Goal: Task Accomplishment & Management: Manage account settings

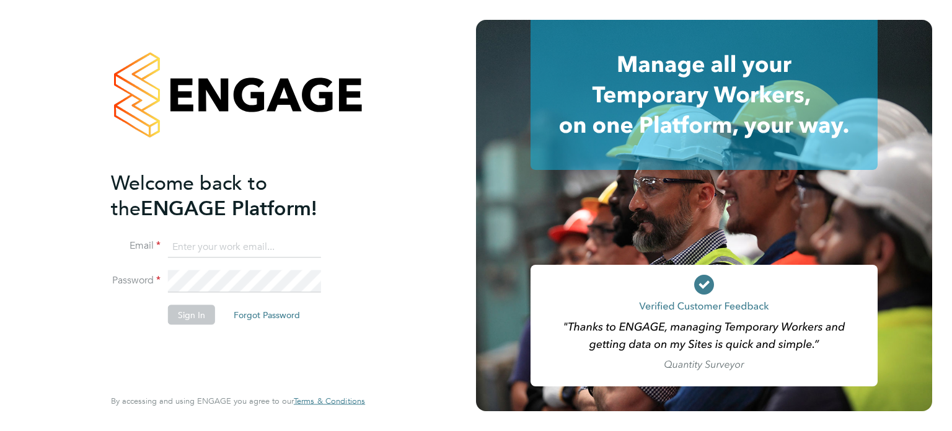
type input "[PERSON_NAME][EMAIL_ADDRESS][PERSON_NAME][DOMAIN_NAME]"
click at [184, 308] on button "Sign In" at bounding box center [191, 314] width 47 height 20
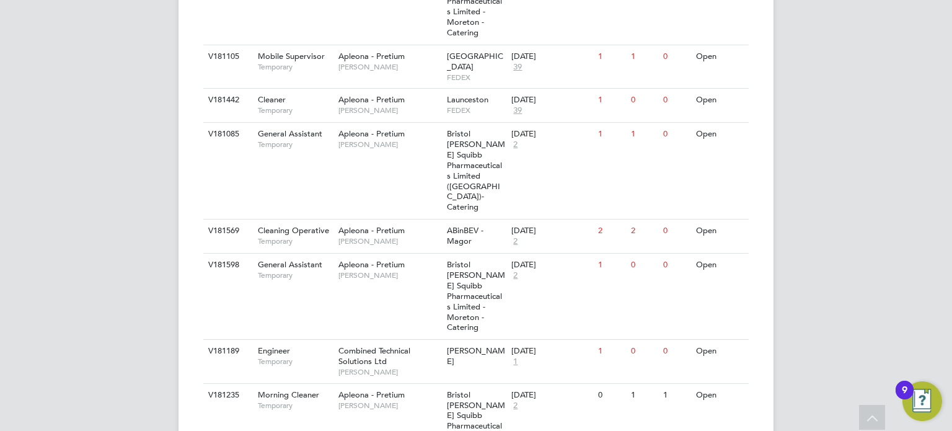
scroll to position [733, 0]
click at [270, 346] on span "Engineer" at bounding box center [274, 351] width 32 height 11
click at [392, 401] on span "Lisa Chapple" at bounding box center [390, 406] width 102 height 10
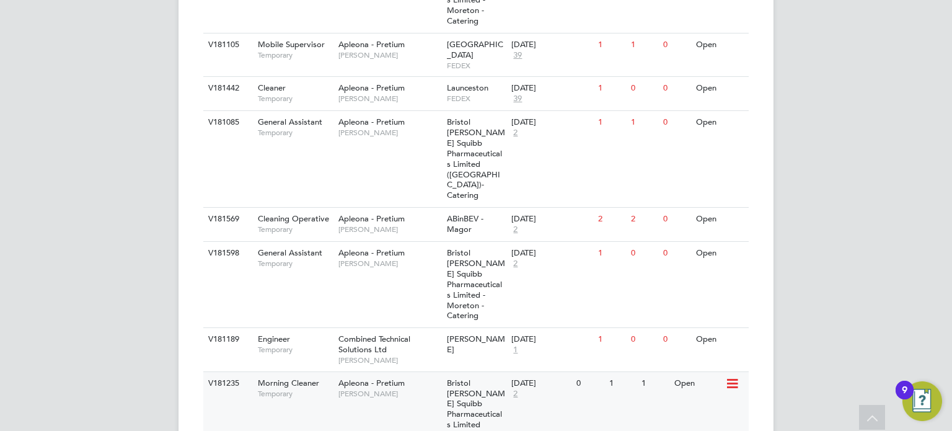
scroll to position [745, 0]
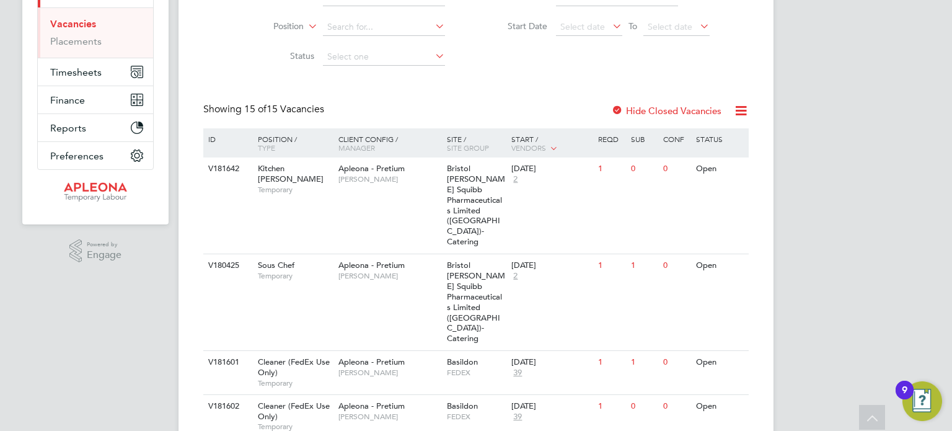
scroll to position [0, 0]
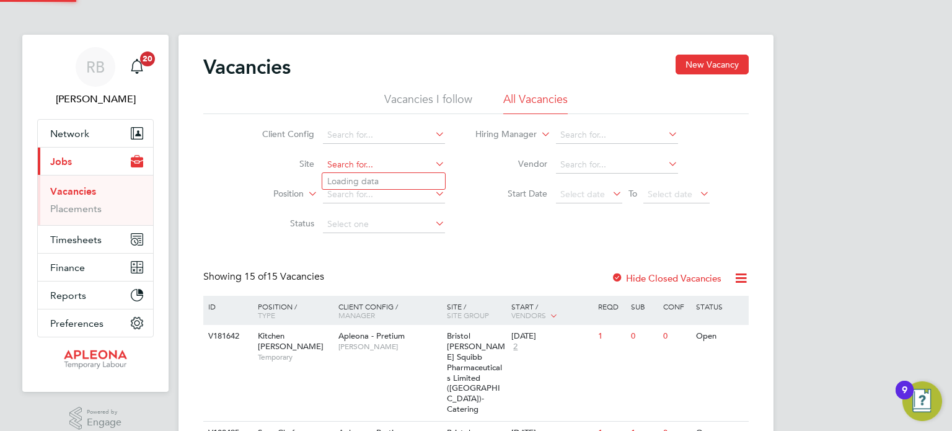
click at [379, 168] on input at bounding box center [384, 164] width 122 height 17
type input "a"
click at [224, 183] on div "Client Config Site Position Status Hiring Manager Vendor Start Date Select date…" at bounding box center [476, 176] width 546 height 125
click at [352, 193] on input at bounding box center [384, 194] width 122 height 17
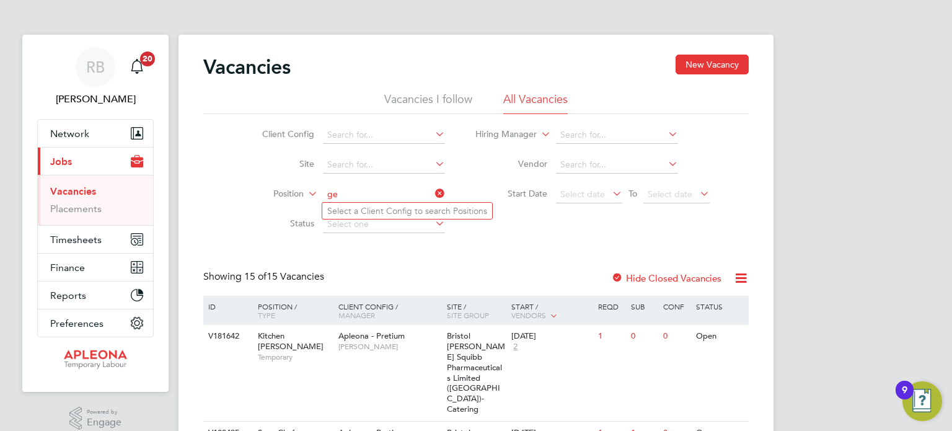
type input "g"
type input "r"
click at [589, 139] on input at bounding box center [617, 134] width 122 height 17
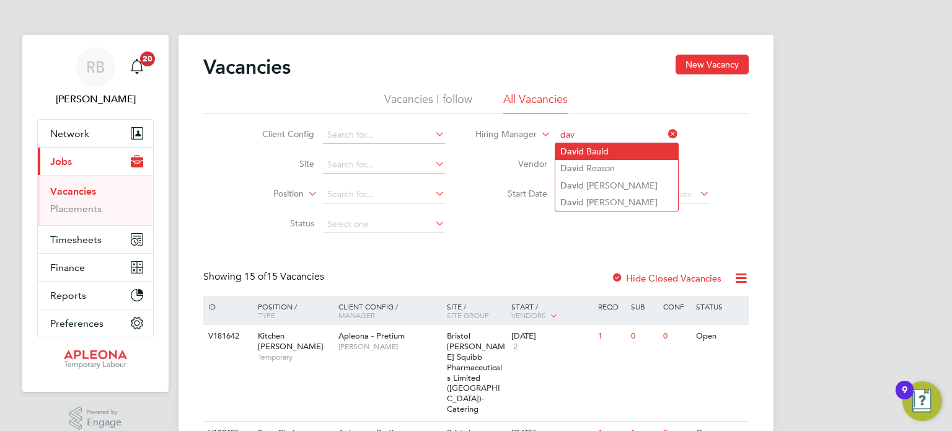
click at [590, 149] on li "Dav id Bauld" at bounding box center [617, 151] width 123 height 17
type input "David Bauld"
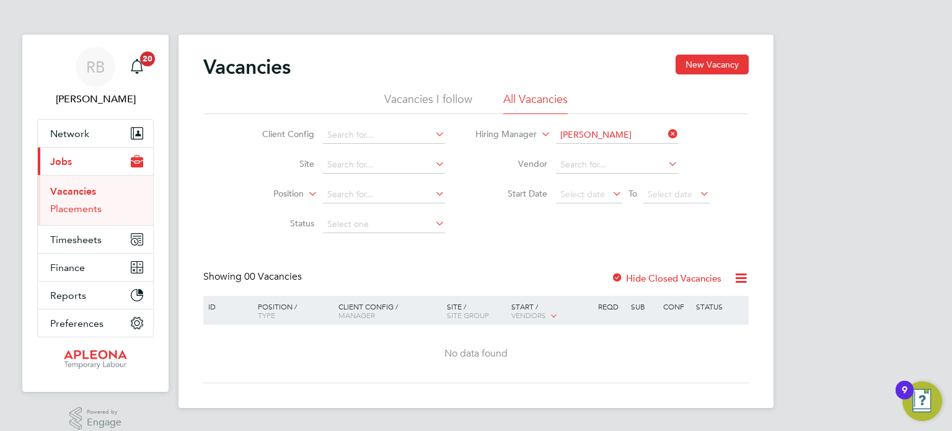
click at [82, 213] on link "Placements" at bounding box center [75, 209] width 51 height 12
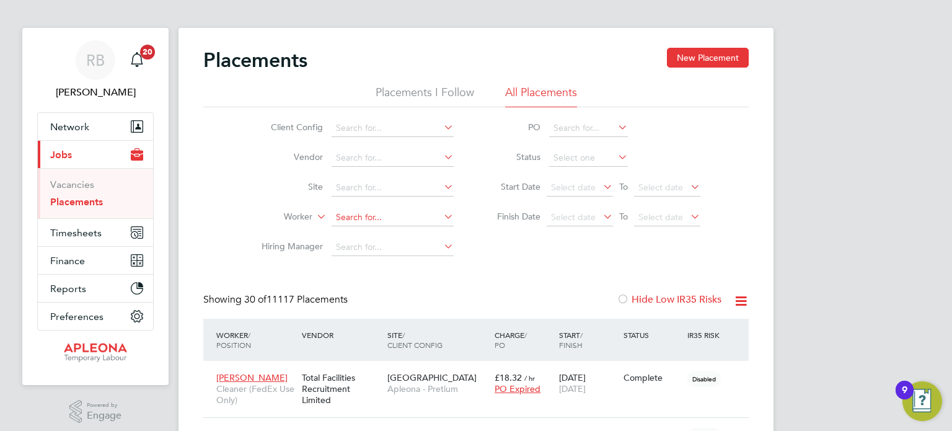
click at [385, 221] on input at bounding box center [393, 217] width 122 height 17
click at [381, 335] on li "Ran jana Devi" at bounding box center [393, 335] width 123 height 17
type input "Ranjana Devi"
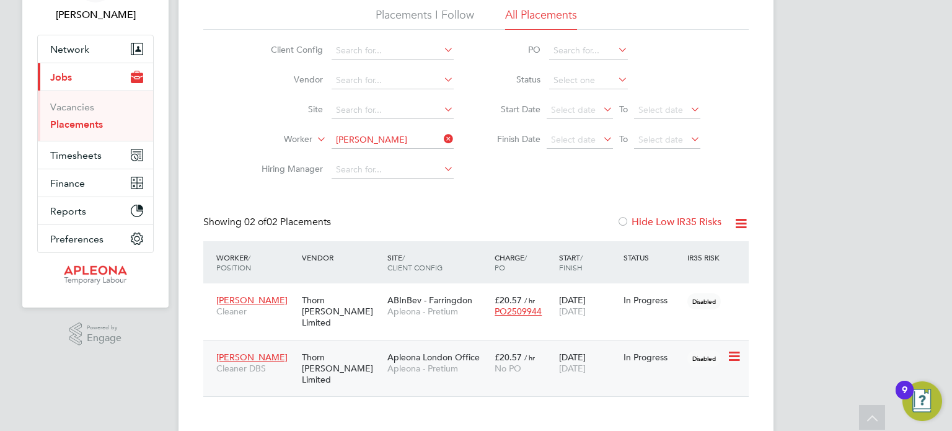
click at [250, 352] on span "Ranjana Devi" at bounding box center [251, 357] width 71 height 11
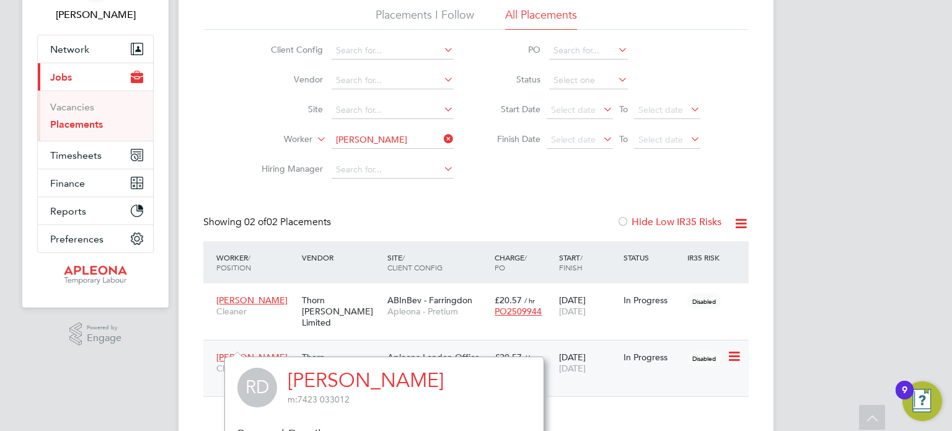
click at [585, 363] on span "[DATE]" at bounding box center [572, 368] width 27 height 11
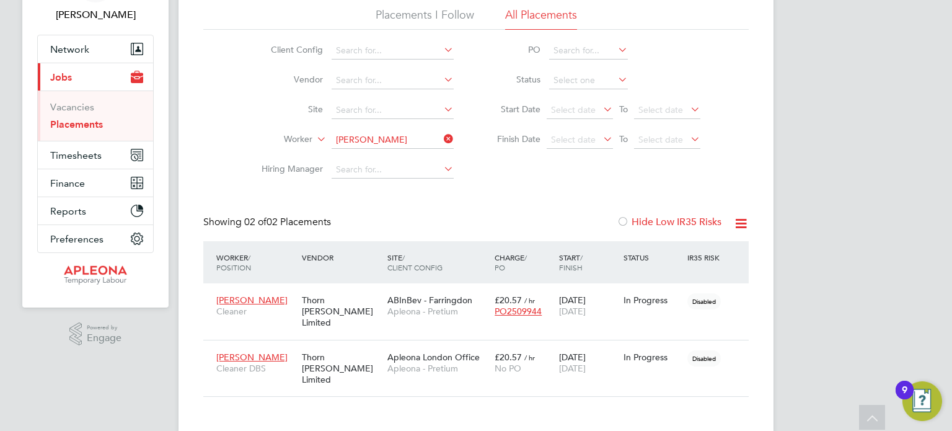
click at [506, 203] on div "Placements New Placement Placements I Follow All Placements Client Config Vendo…" at bounding box center [476, 183] width 546 height 427
click at [732, 349] on icon at bounding box center [733, 356] width 12 height 15
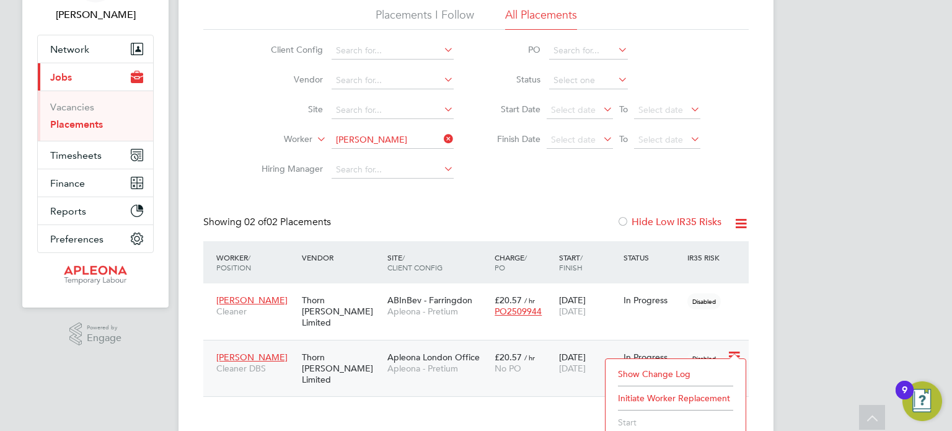
scroll to position [143, 0]
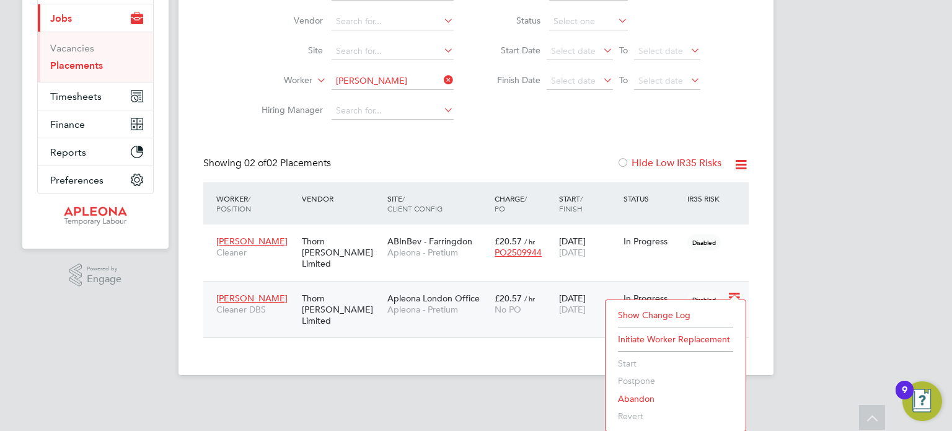
click at [642, 400] on li "Abandon" at bounding box center [676, 398] width 128 height 17
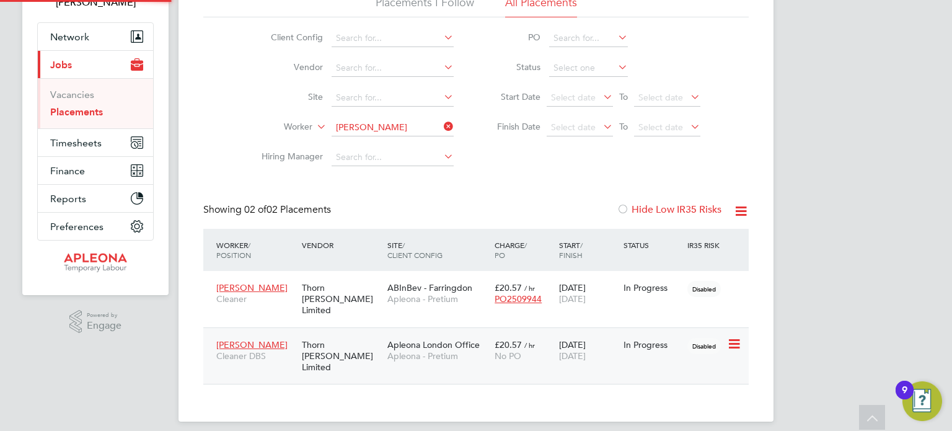
scroll to position [6, 6]
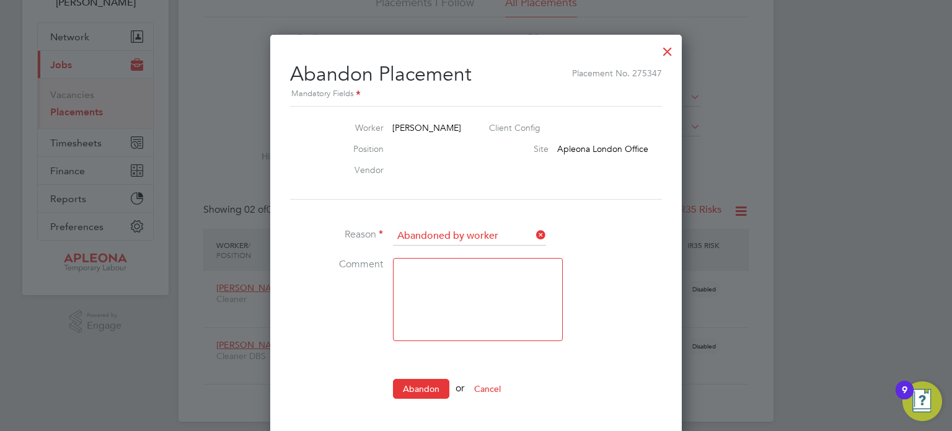
click at [463, 270] on textarea at bounding box center [478, 299] width 170 height 83
type textarea "Closed as not used"
click at [419, 384] on button "Abandon" at bounding box center [421, 389] width 56 height 20
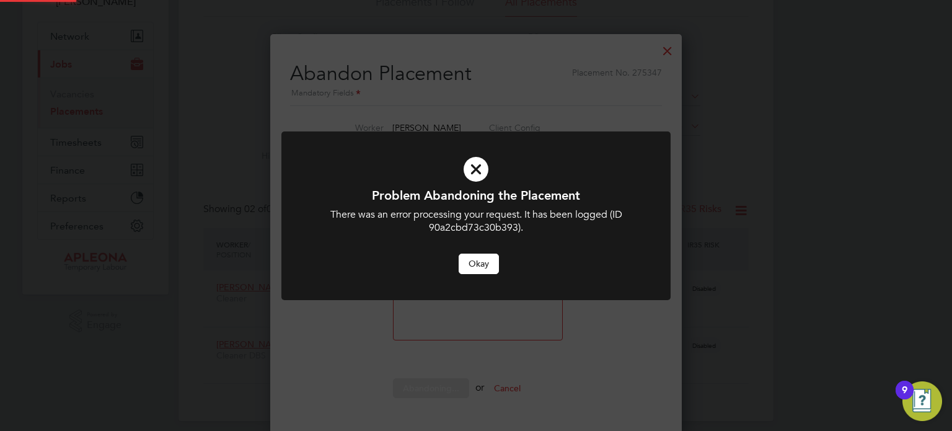
scroll to position [0, 0]
click at [469, 271] on button "Okay" at bounding box center [479, 264] width 40 height 20
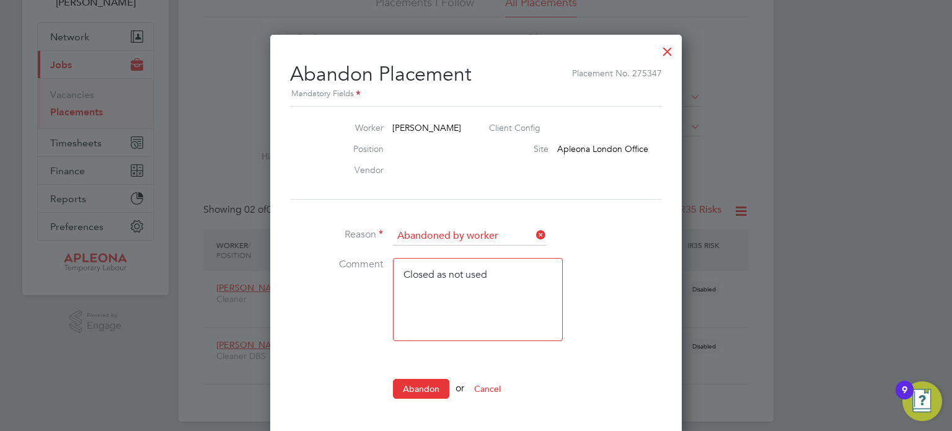
click at [495, 386] on button "Cancel" at bounding box center [487, 389] width 46 height 20
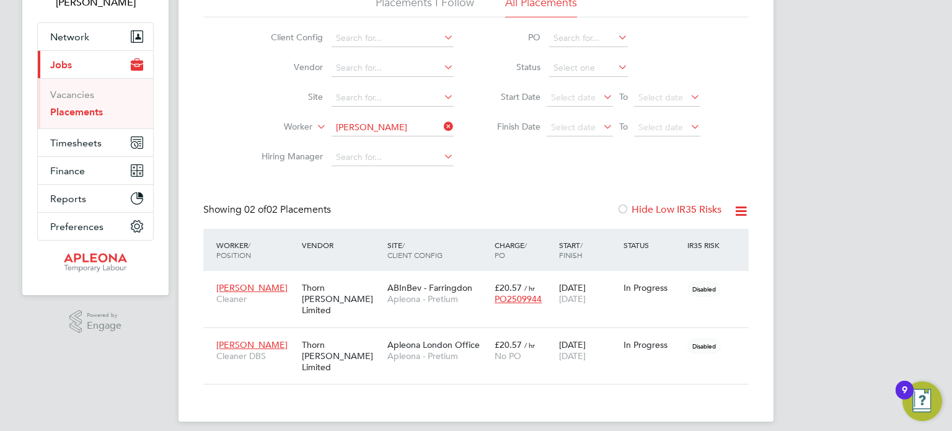
scroll to position [84, 0]
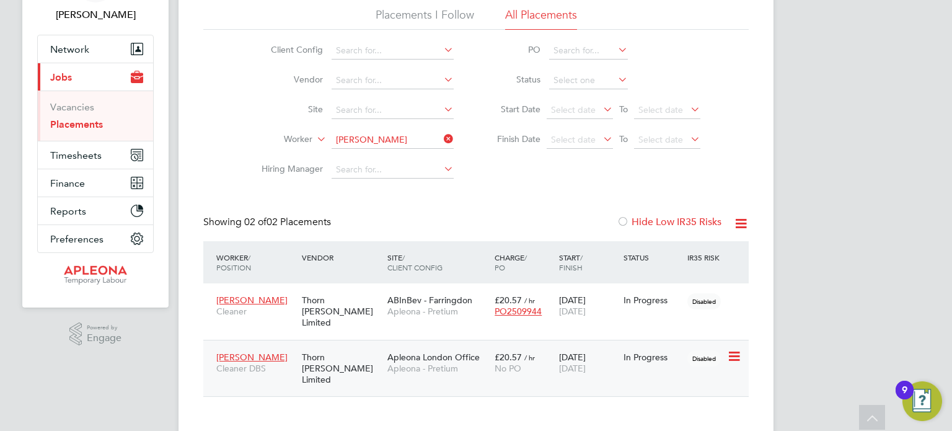
click at [244, 352] on span "Ranjana Devi" at bounding box center [251, 357] width 71 height 11
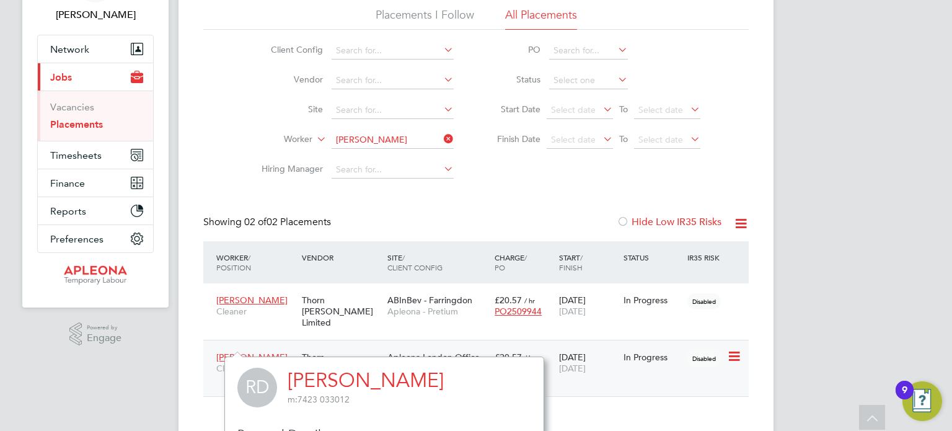
click at [732, 349] on icon at bounding box center [733, 356] width 12 height 15
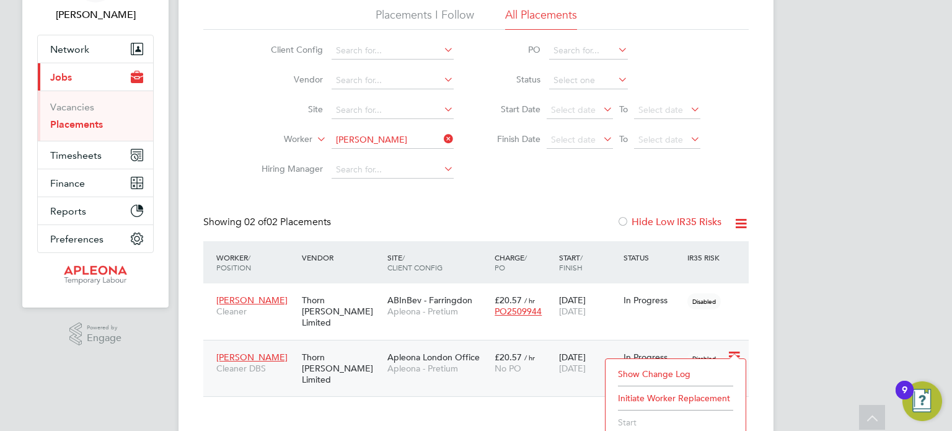
click at [468, 216] on div "Showing 02 of 02 Placements Hide Low IR35 Risks" at bounding box center [476, 228] width 546 height 25
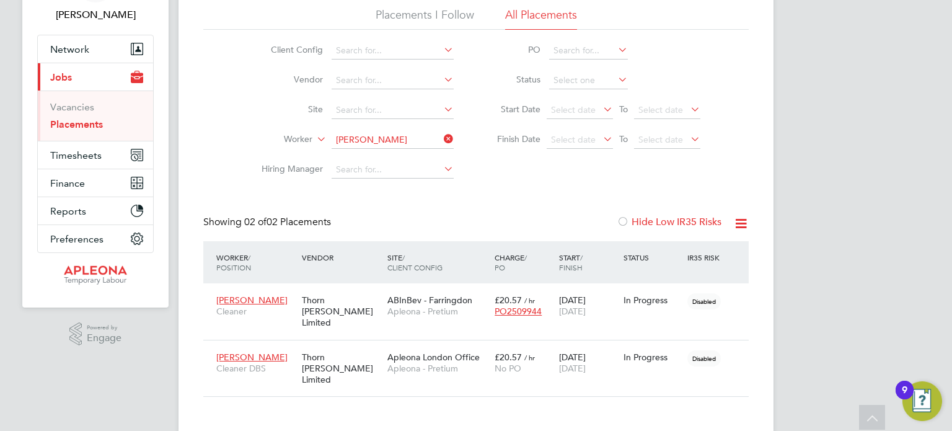
click at [88, 123] on link "Placements" at bounding box center [76, 124] width 53 height 12
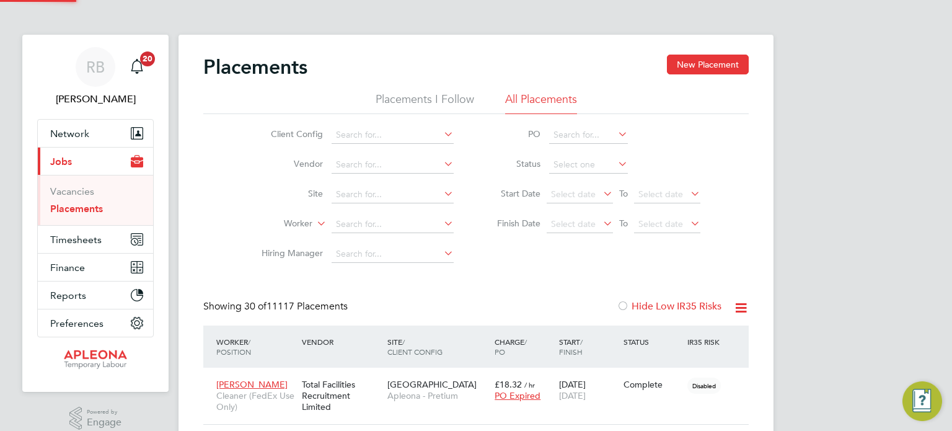
scroll to position [46, 108]
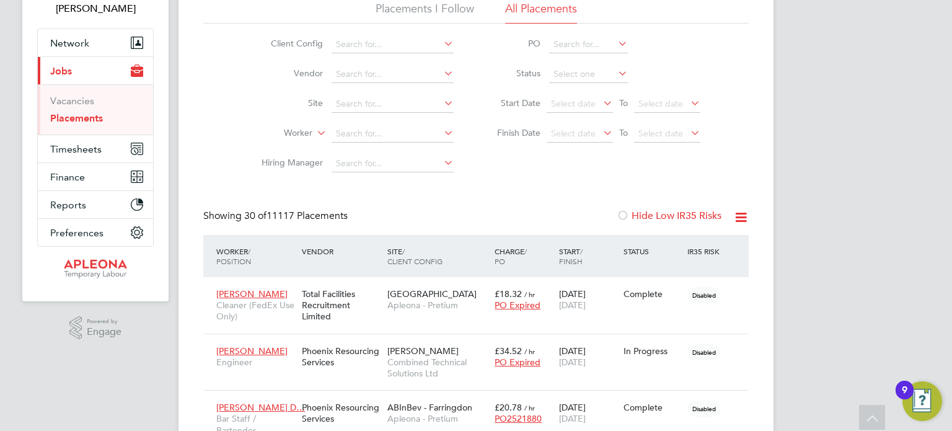
click at [741, 216] on icon at bounding box center [740, 217] width 15 height 15
click at [616, 74] on icon at bounding box center [616, 72] width 0 height 17
click at [574, 137] on li "In Progress" at bounding box center [588, 139] width 79 height 16
type input "In Progress"
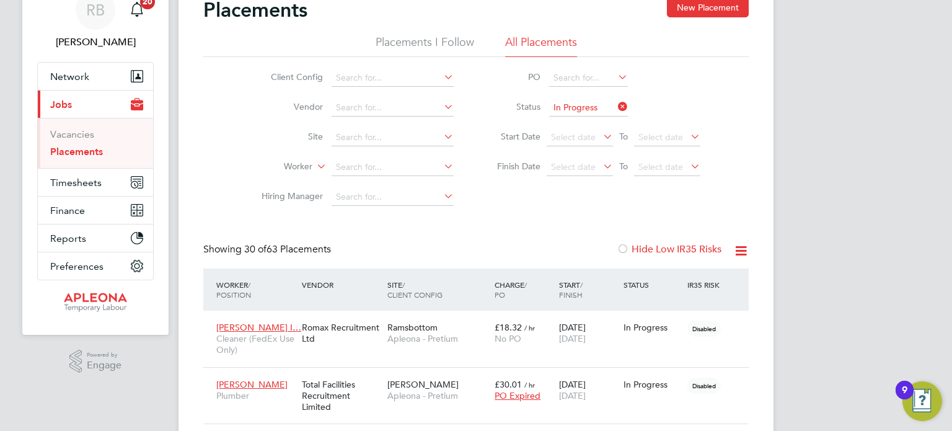
click at [616, 104] on icon at bounding box center [616, 106] width 0 height 17
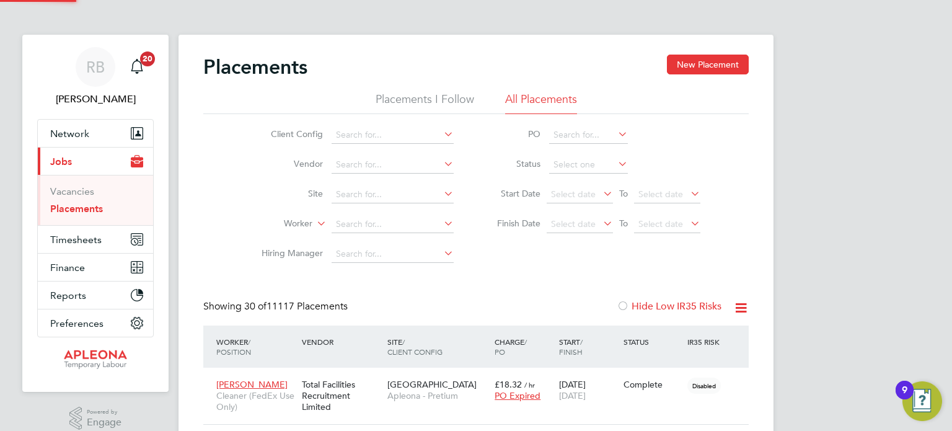
click at [619, 153] on li "Status" at bounding box center [592, 165] width 247 height 30
click at [616, 165] on icon at bounding box center [616, 163] width 0 height 17
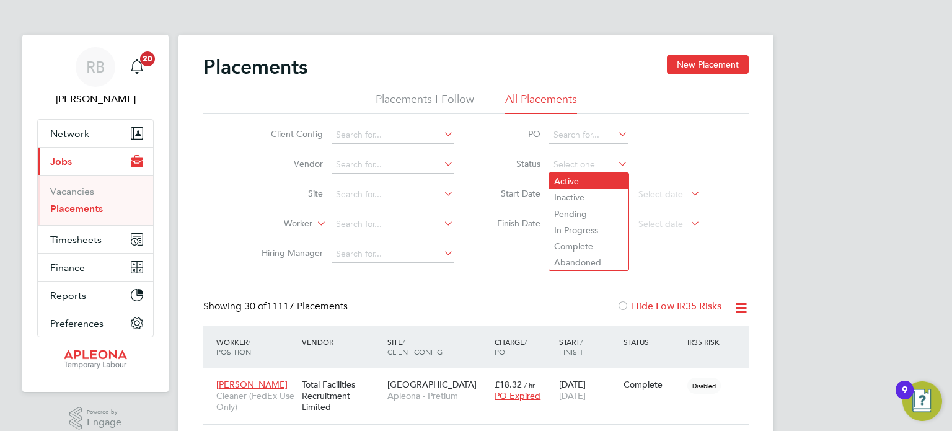
click at [582, 187] on li "Active" at bounding box center [588, 181] width 79 height 16
type input "Active"
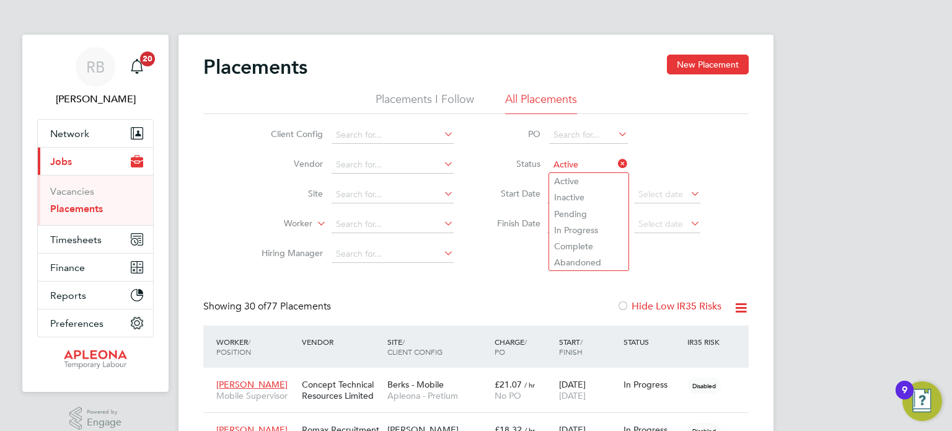
click at [665, 166] on li "Status Active" at bounding box center [592, 165] width 247 height 30
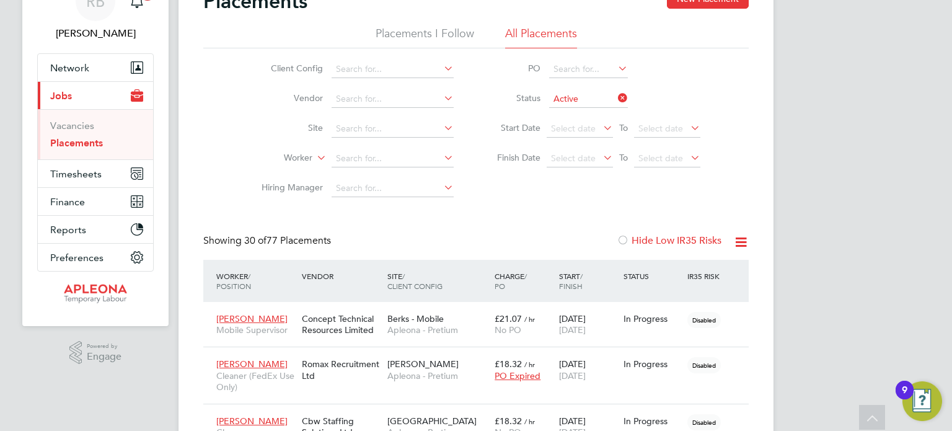
click at [616, 99] on icon at bounding box center [616, 97] width 0 height 17
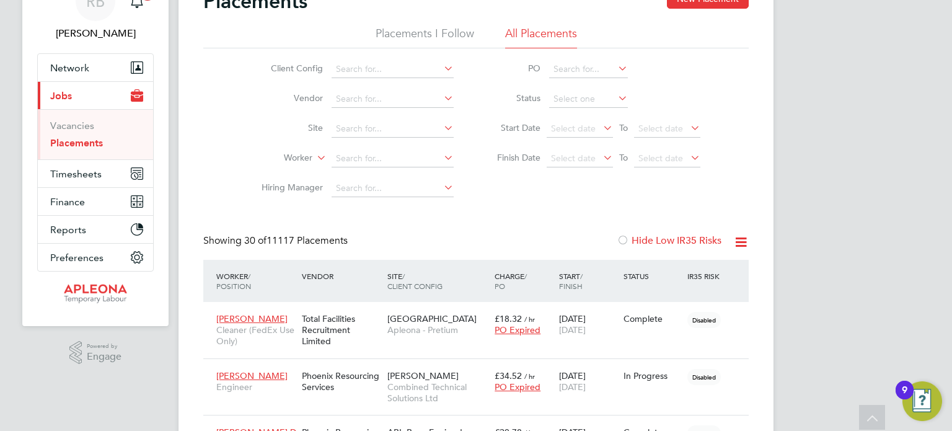
click at [616, 103] on icon at bounding box center [616, 97] width 0 height 17
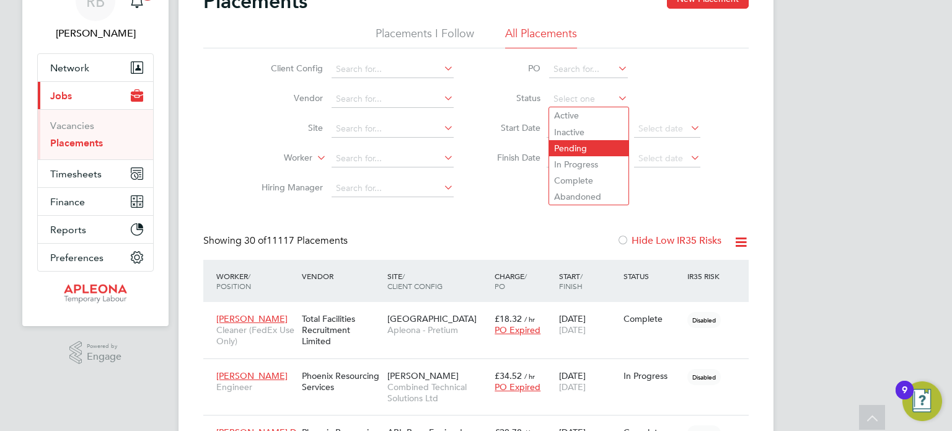
click at [586, 149] on li "Pending" at bounding box center [588, 148] width 79 height 16
type input "Pending"
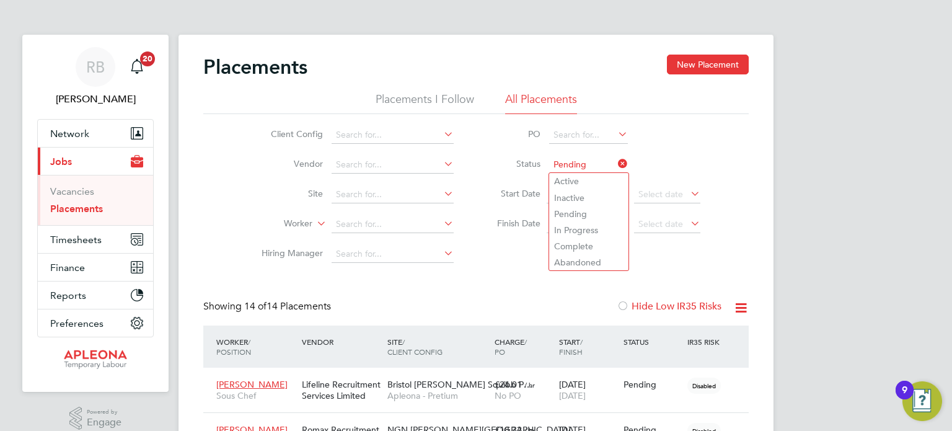
click at [694, 151] on li "Status Pending" at bounding box center [592, 165] width 247 height 30
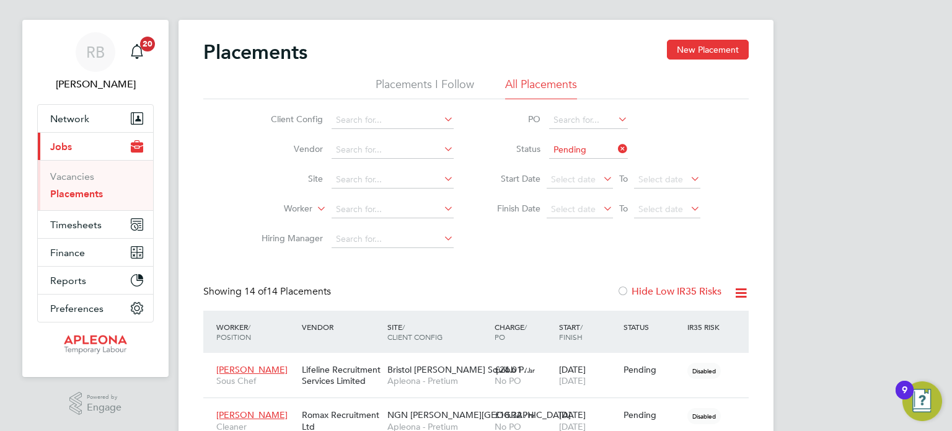
scroll to position [16, 0]
click at [616, 148] on icon at bounding box center [616, 147] width 0 height 17
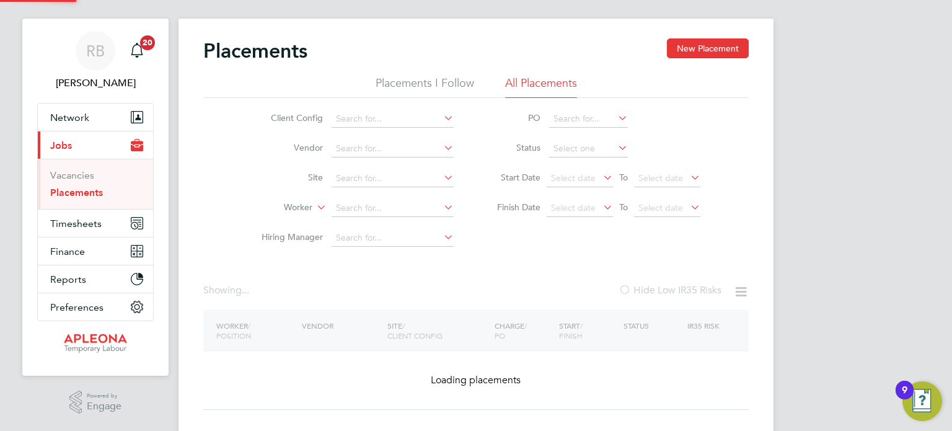
click at [616, 148] on icon at bounding box center [616, 147] width 0 height 17
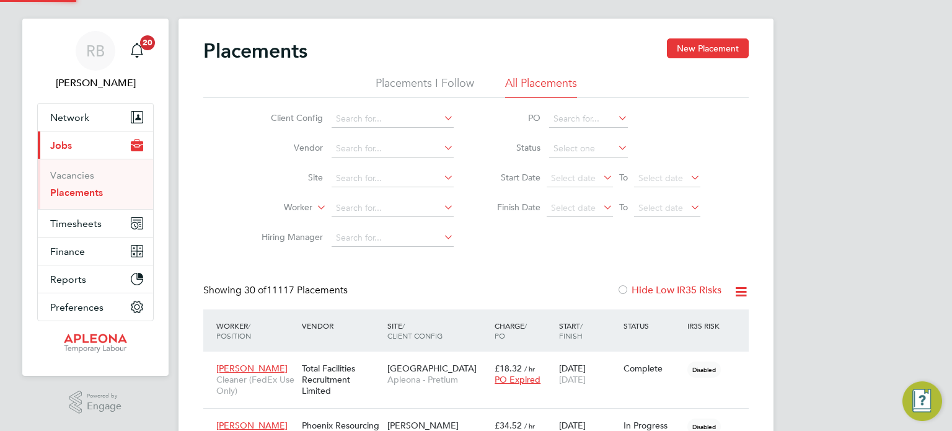
scroll to position [46, 108]
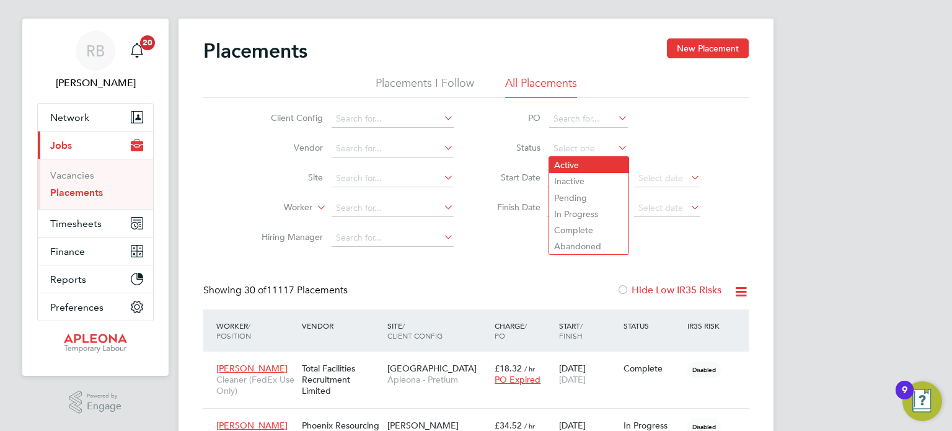
click at [580, 168] on li "Active" at bounding box center [588, 165] width 79 height 16
type input "Active"
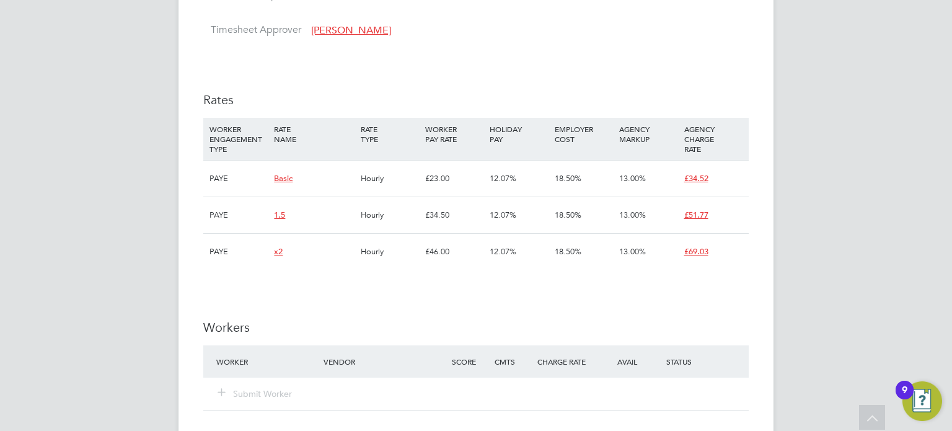
scroll to position [709, 0]
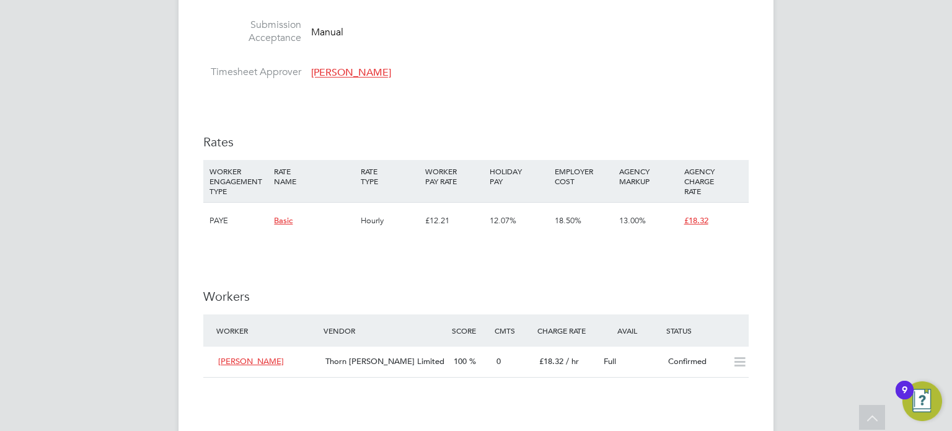
scroll to position [957, 0]
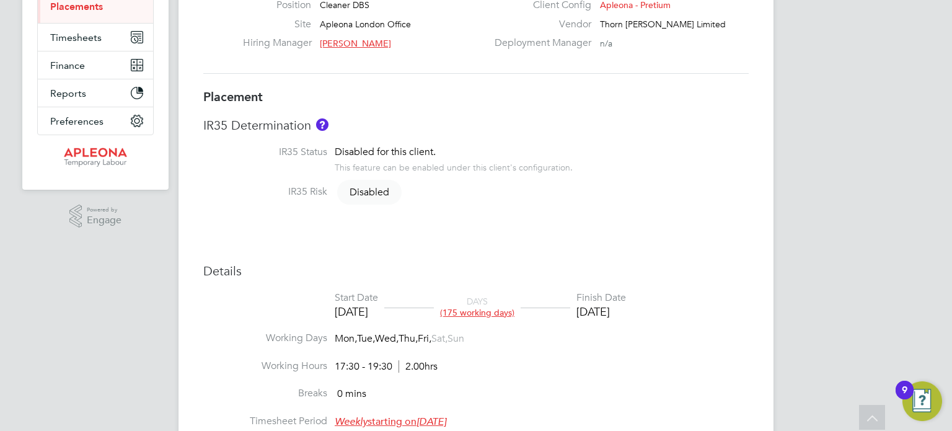
scroll to position [215, 0]
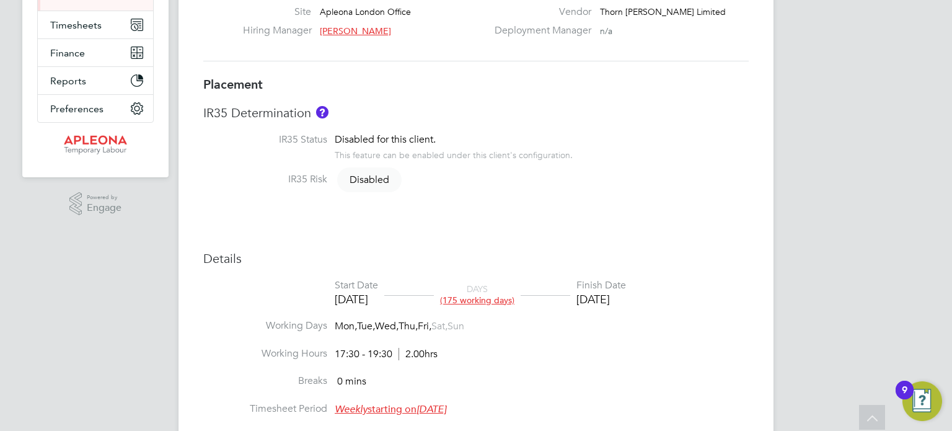
drag, startPoint x: 673, startPoint y: 300, endPoint x: 596, endPoint y: 299, distance: 77.5
click at [596, 299] on li "Start Date 03 Mar 2025 DAYS (175 working days) Finish Date 31 Oct 2025" at bounding box center [476, 299] width 546 height 40
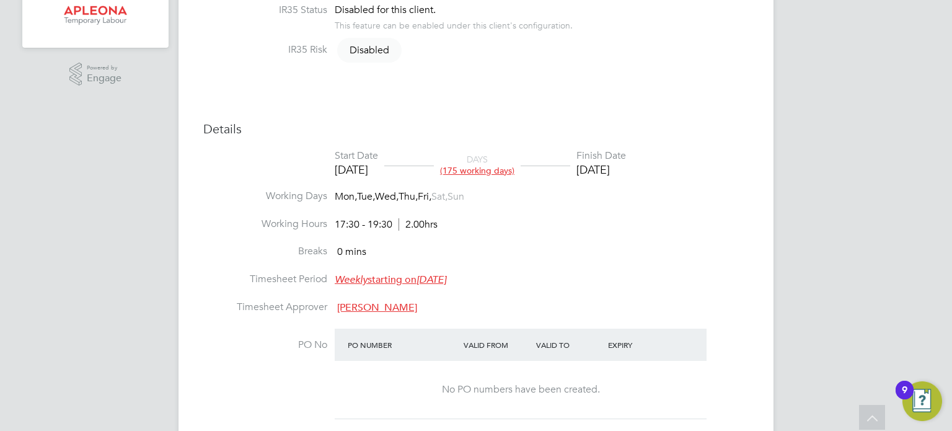
scroll to position [346, 0]
click at [636, 272] on li "Timesheet Period Weekly starting on Saturday, 03 Feb 2018" at bounding box center [476, 285] width 546 height 28
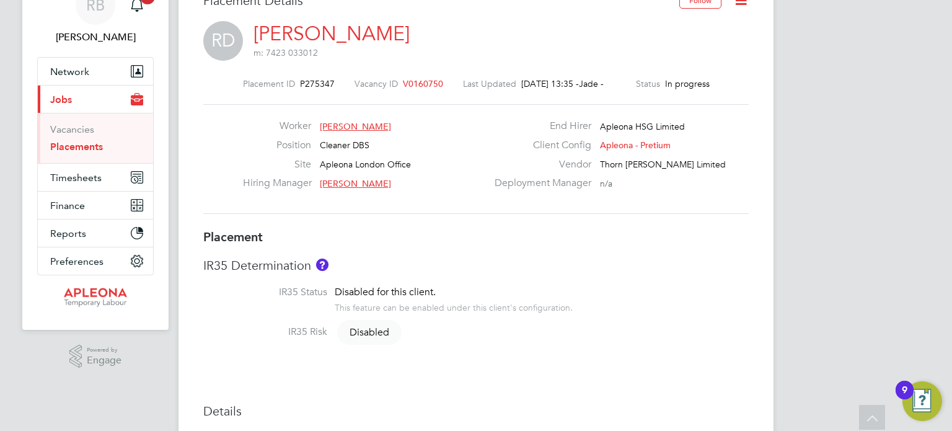
scroll to position [62, 0]
click at [82, 231] on span "Reports" at bounding box center [68, 234] width 36 height 12
click at [135, 228] on icon "Main navigation" at bounding box center [136, 233] width 11 height 11
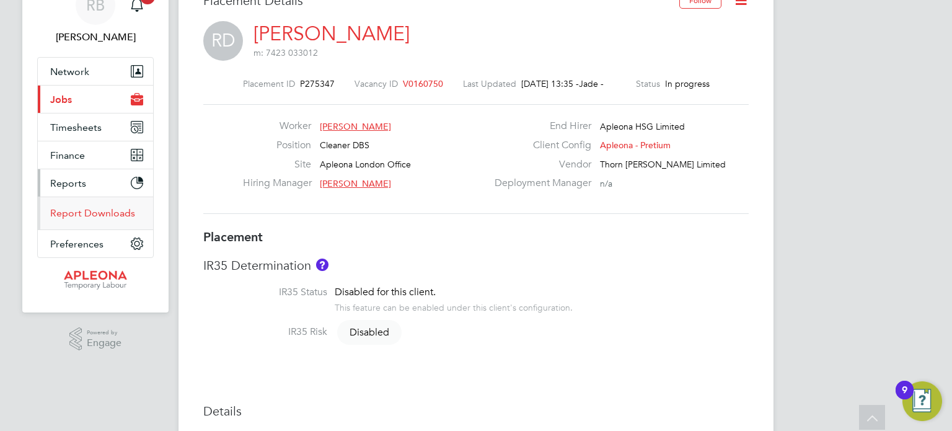
click at [117, 215] on link "Report Downloads" at bounding box center [92, 213] width 85 height 12
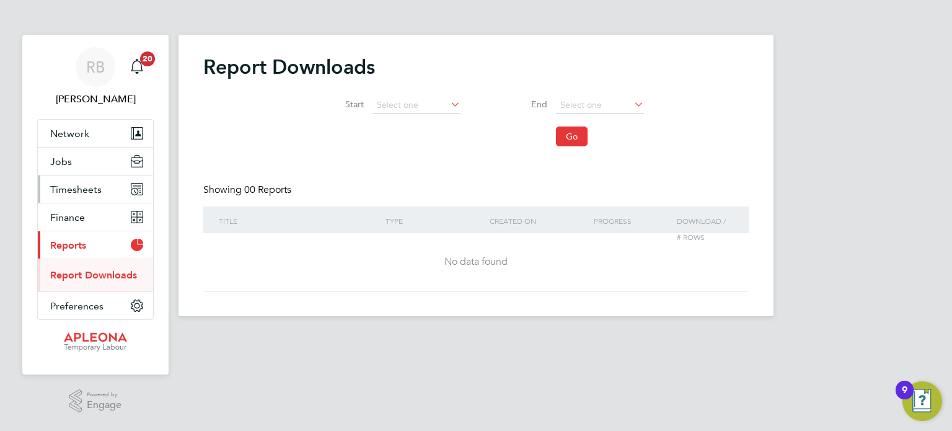
click at [80, 195] on button "Timesheets" at bounding box center [95, 188] width 115 height 27
click at [100, 250] on button "Current page: Reports" at bounding box center [95, 244] width 115 height 27
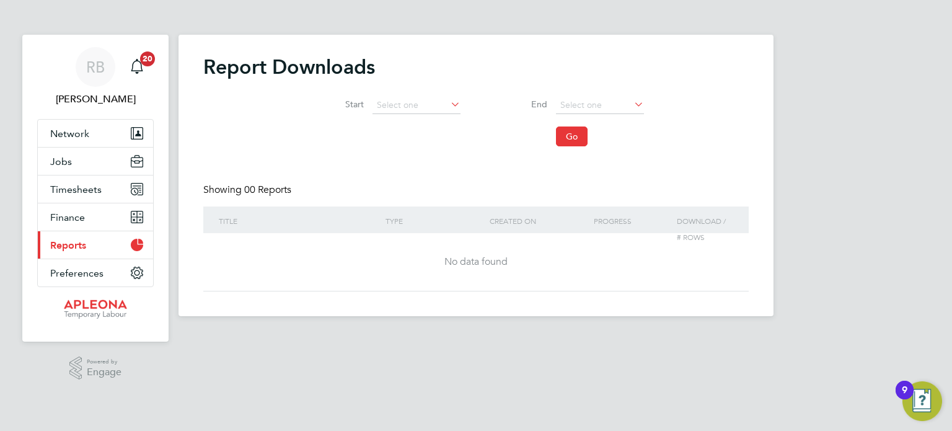
click at [83, 252] on button "Current page: Reports" at bounding box center [95, 244] width 115 height 27
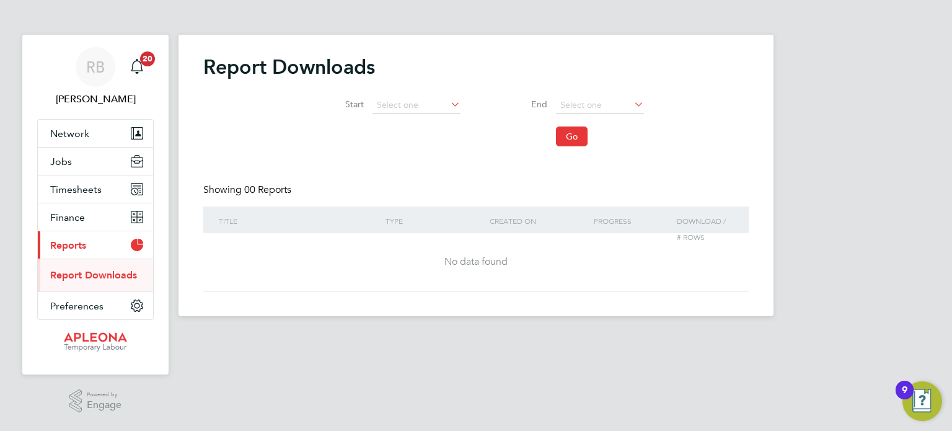
click at [92, 270] on link "Report Downloads" at bounding box center [93, 275] width 87 height 12
click at [91, 270] on link "Report Downloads" at bounding box center [93, 275] width 87 height 12
click at [95, 193] on span "Timesheets" at bounding box center [75, 190] width 51 height 12
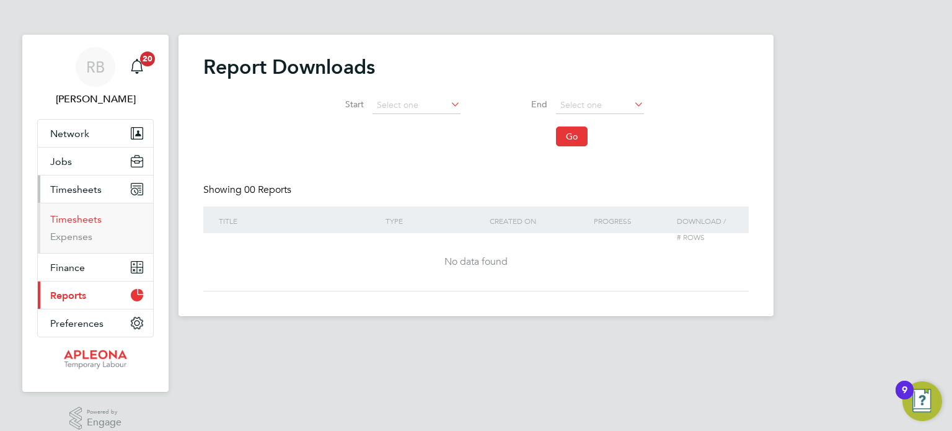
click at [87, 220] on link "Timesheets" at bounding box center [75, 219] width 51 height 12
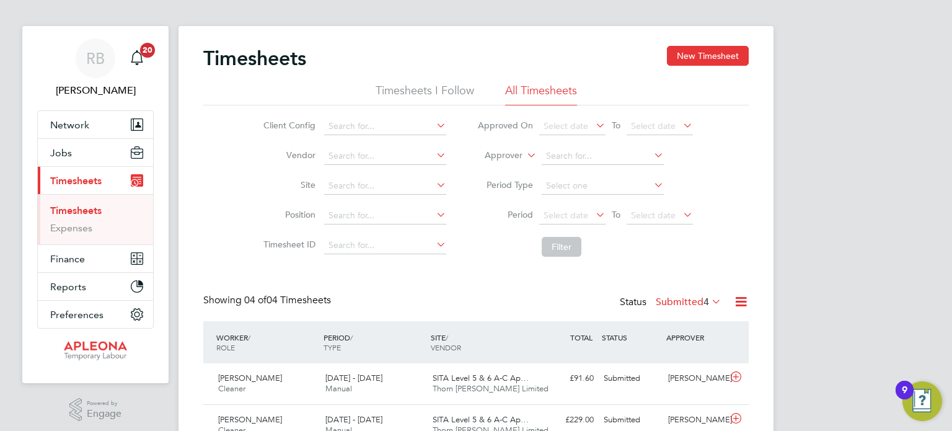
scroll to position [9, 0]
click at [741, 302] on icon at bounding box center [740, 300] width 15 height 15
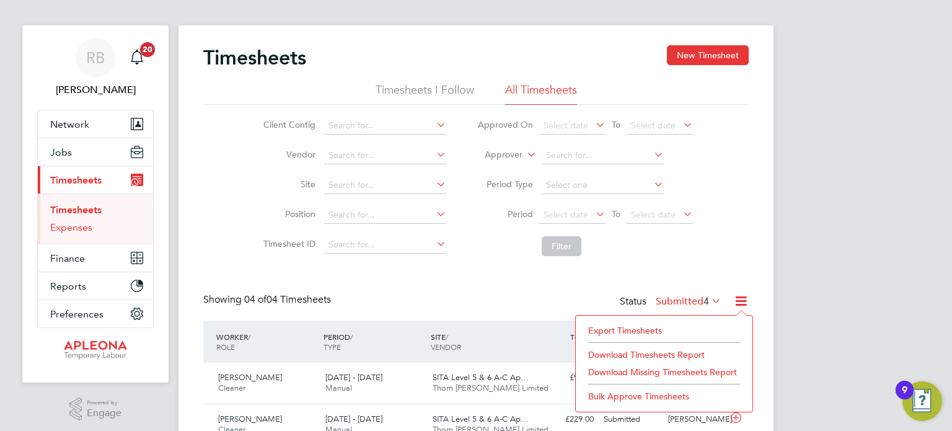
click at [84, 230] on link "Expenses" at bounding box center [71, 227] width 42 height 12
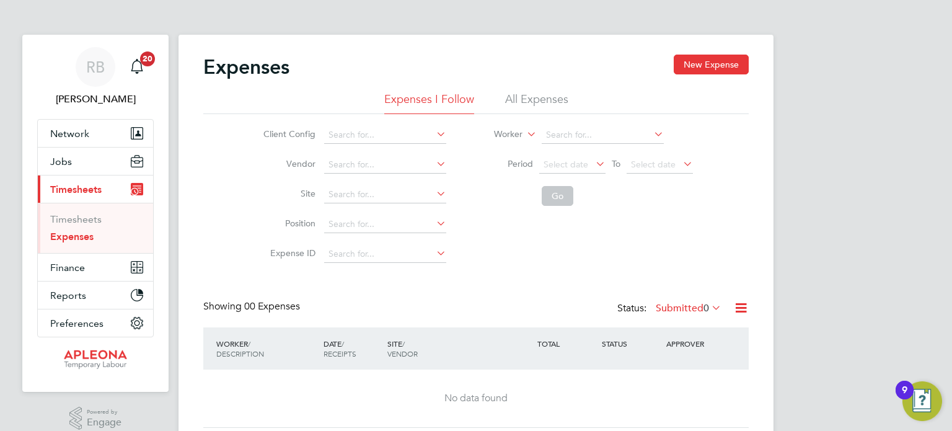
click at [745, 308] on icon at bounding box center [740, 307] width 15 height 15
click at [71, 270] on span "Finance" at bounding box center [67, 268] width 35 height 12
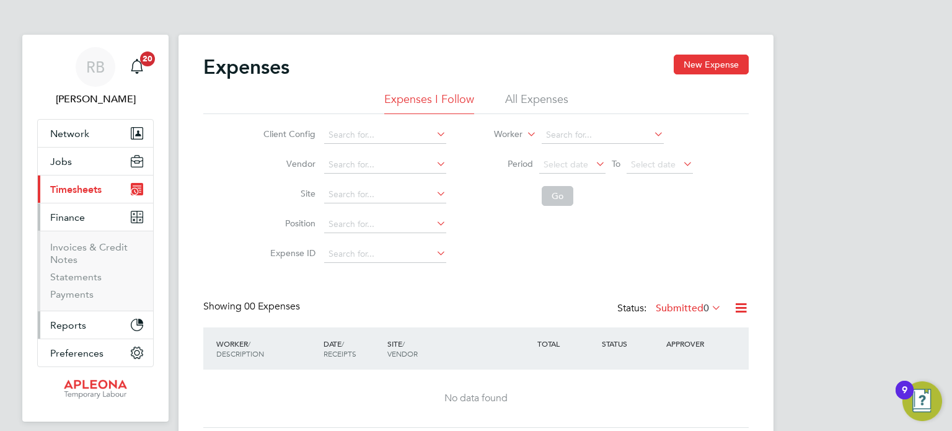
click at [129, 317] on button "Reports" at bounding box center [95, 324] width 115 height 27
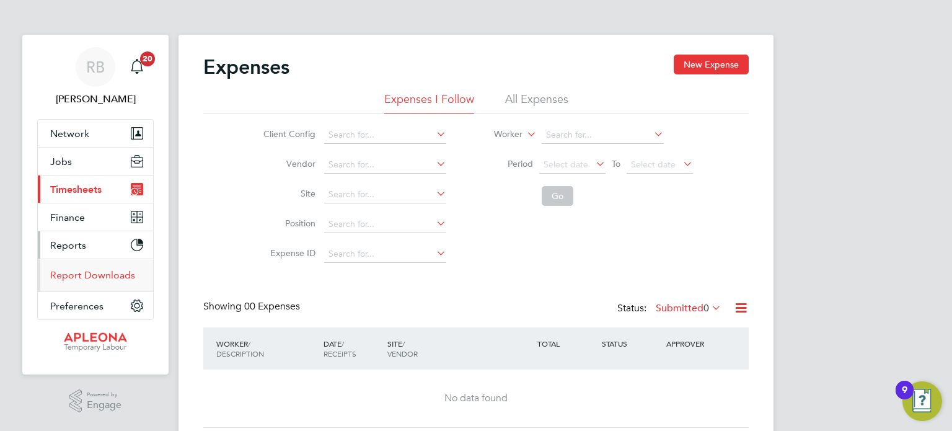
click at [94, 275] on link "Report Downloads" at bounding box center [92, 275] width 85 height 12
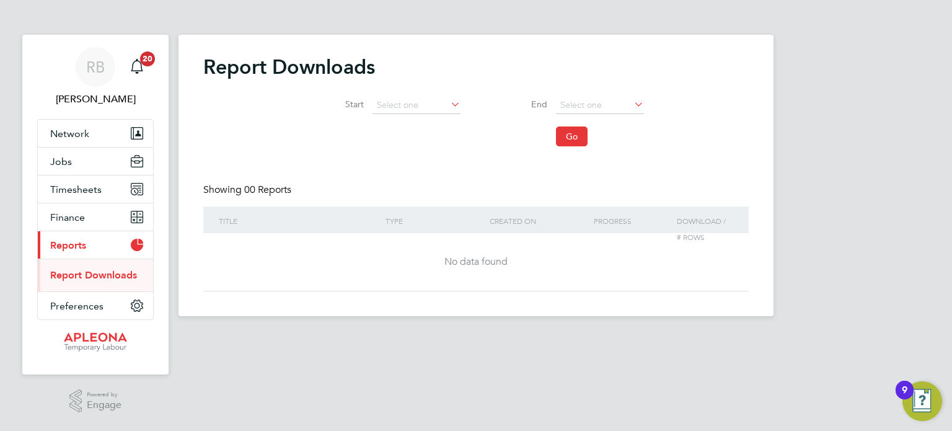
click at [461, 104] on li "Start" at bounding box center [385, 106] width 184 height 30
click at [448, 104] on icon at bounding box center [448, 103] width 0 height 17
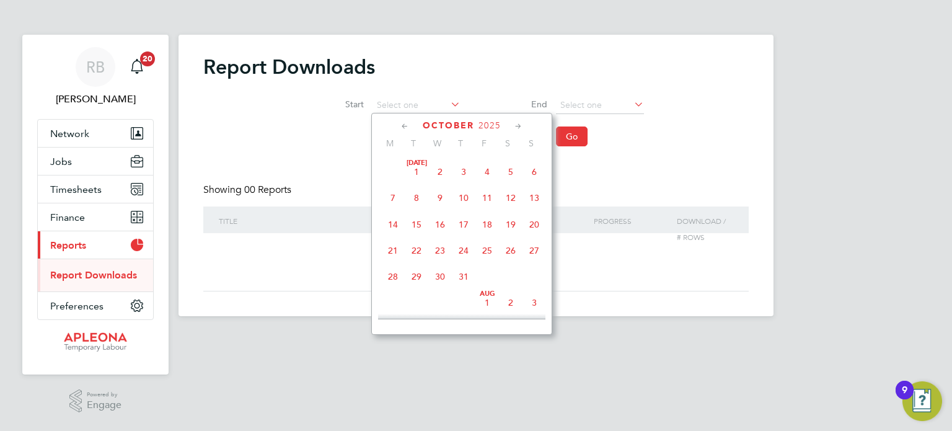
scroll to position [351, 0]
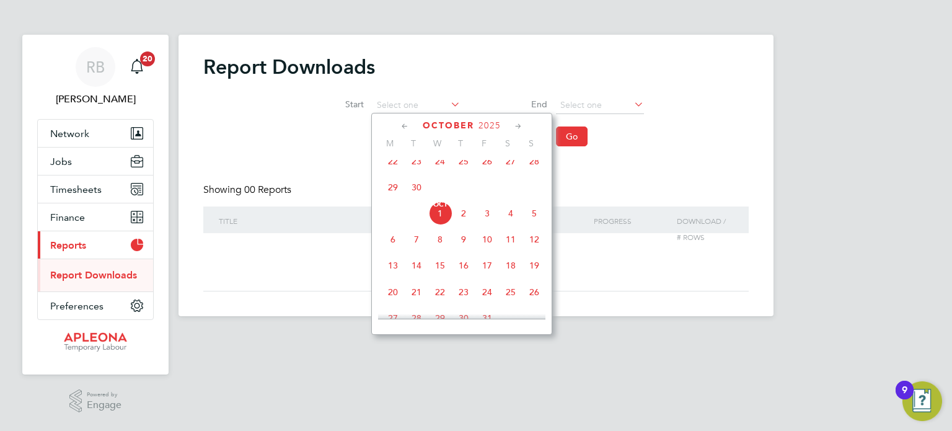
click at [409, 131] on icon at bounding box center [405, 127] width 12 height 14
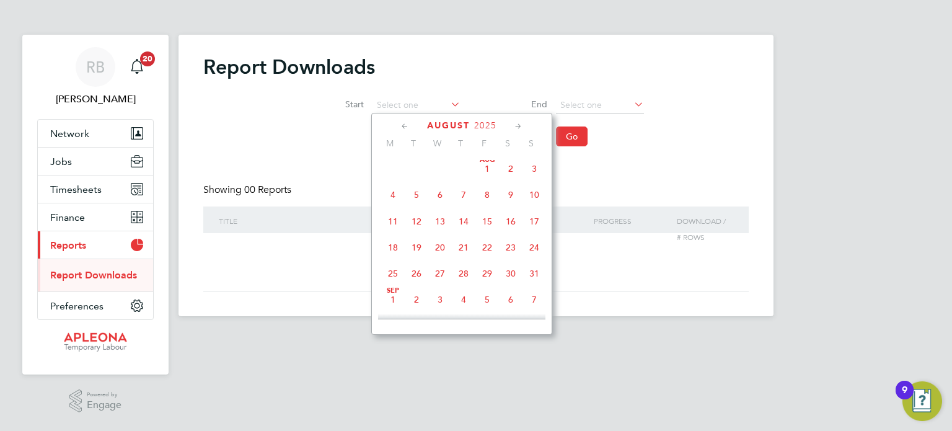
click at [489, 168] on span "Aug 1" at bounding box center [488, 169] width 24 height 24
type input "01 Aug 2025"
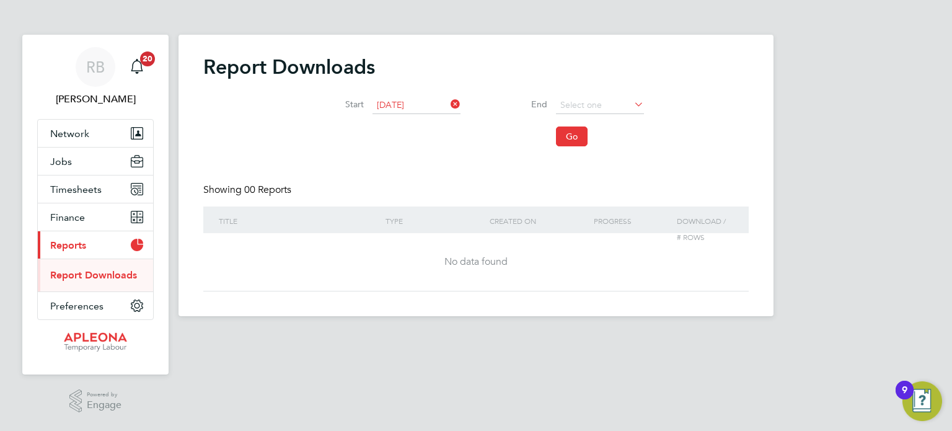
click at [632, 105] on icon at bounding box center [632, 103] width 0 height 17
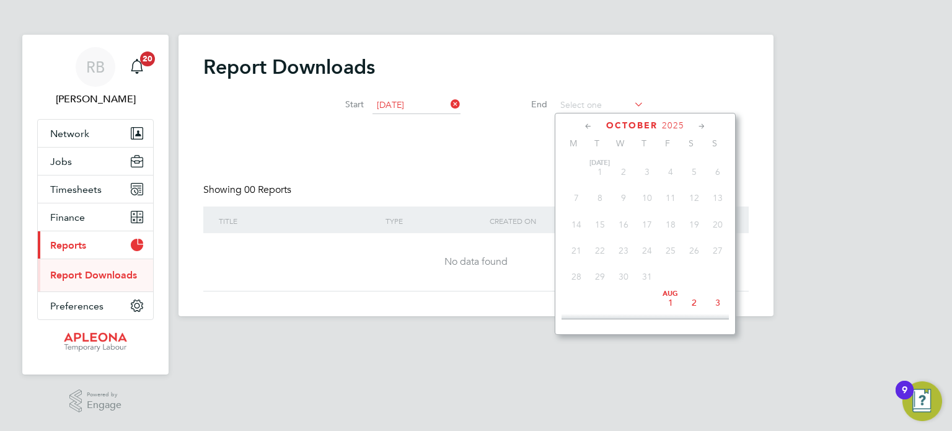
scroll to position [351, 0]
click at [632, 105] on icon at bounding box center [632, 103] width 0 height 17
click at [701, 129] on icon at bounding box center [702, 127] width 12 height 14
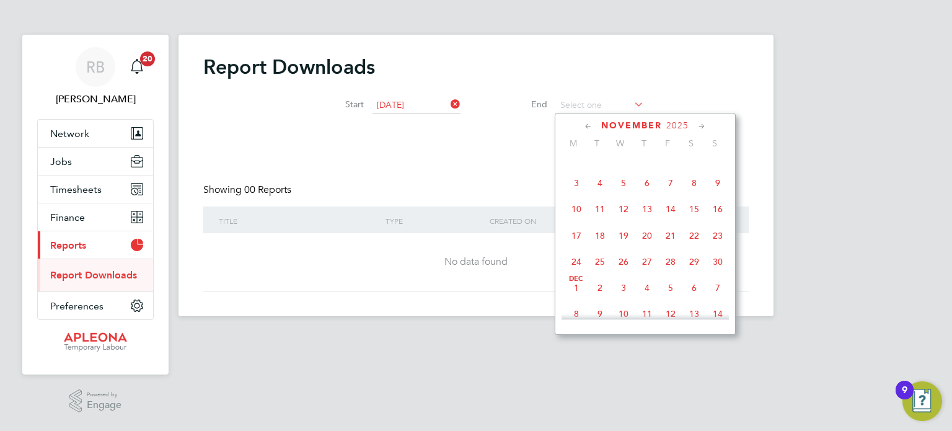
click at [691, 167] on span "Nov 1" at bounding box center [695, 157] width 24 height 24
type input "01 Nov 2025"
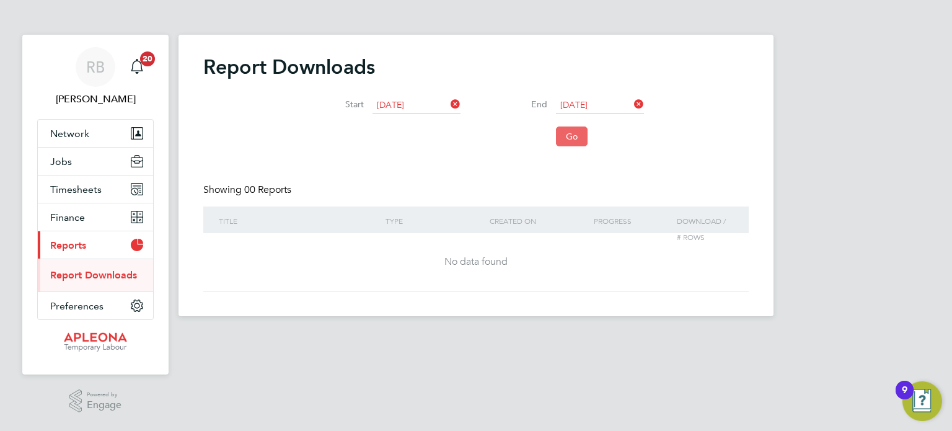
click at [572, 140] on button "Go" at bounding box center [572, 136] width 32 height 20
click at [89, 193] on span "Timesheets" at bounding box center [75, 190] width 51 height 12
